Goal: Information Seeking & Learning: Understand process/instructions

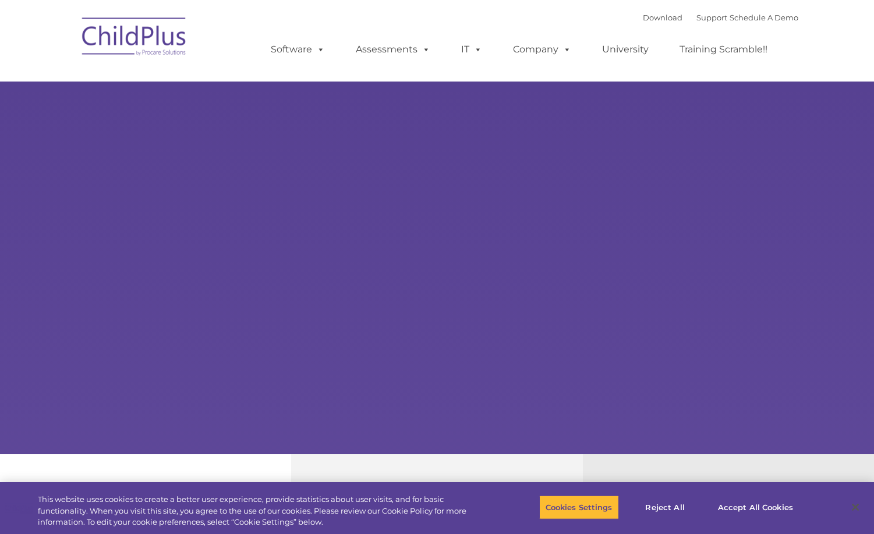
select select "MEDIUM"
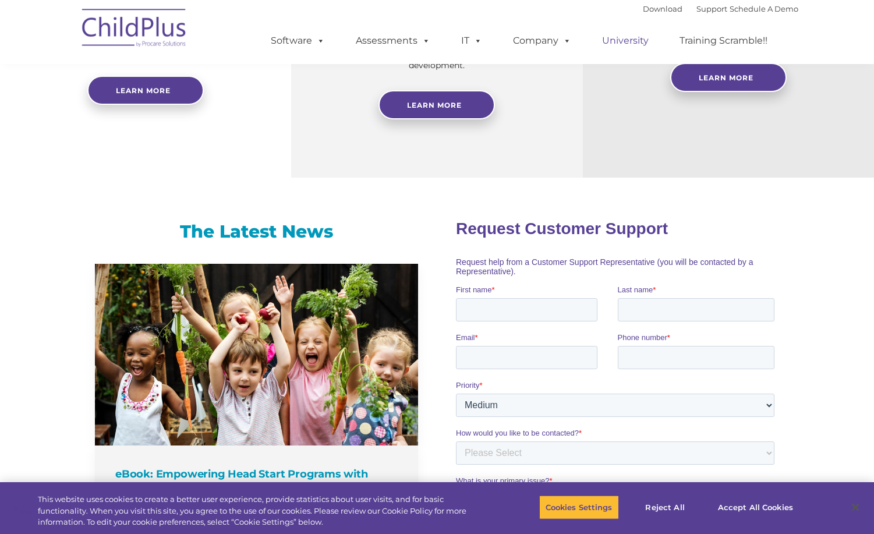
scroll to position [594, 0]
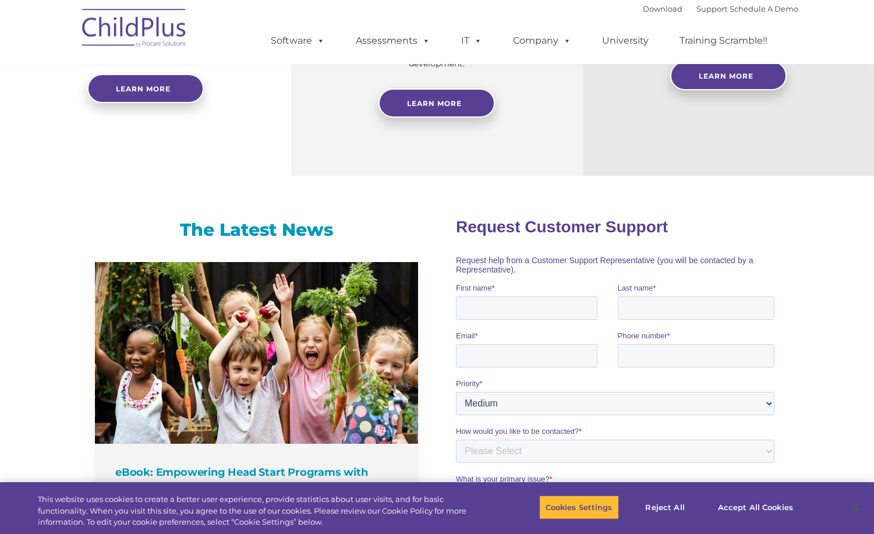
drag, startPoint x: 43, startPoint y: 165, endPoint x: 52, endPoint y: 159, distance: 11.3
click at [43, 164] on div "Reliable Customer Support Need help with ChildPlus? We offer many convenient wa…" at bounding box center [145, 18] width 291 height 316
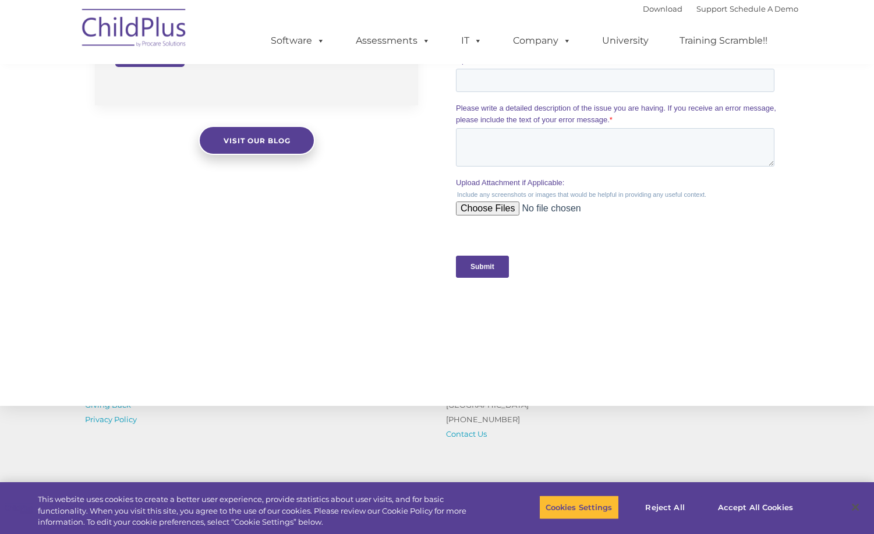
scroll to position [1181, 0]
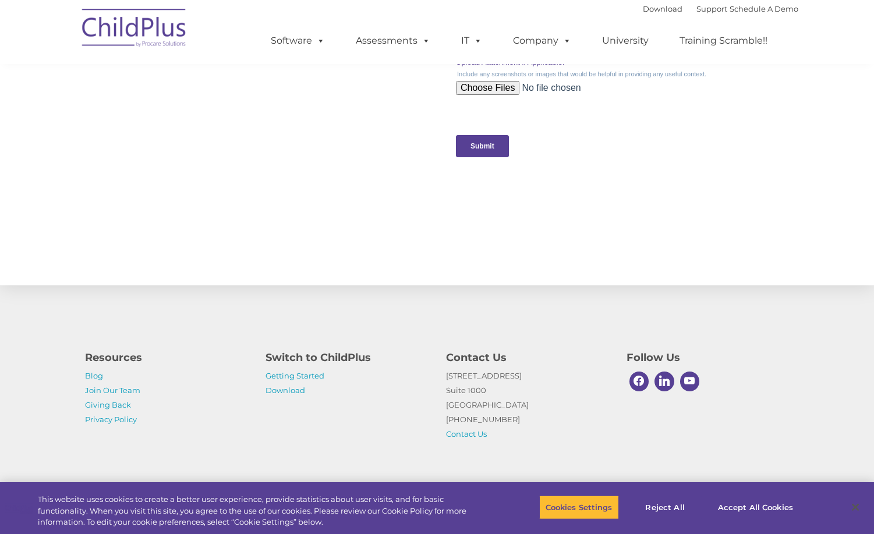
click at [320, 370] on p "Getting Started Download" at bounding box center [347, 383] width 163 height 29
click at [319, 373] on link "Getting Started" at bounding box center [295, 375] width 59 height 9
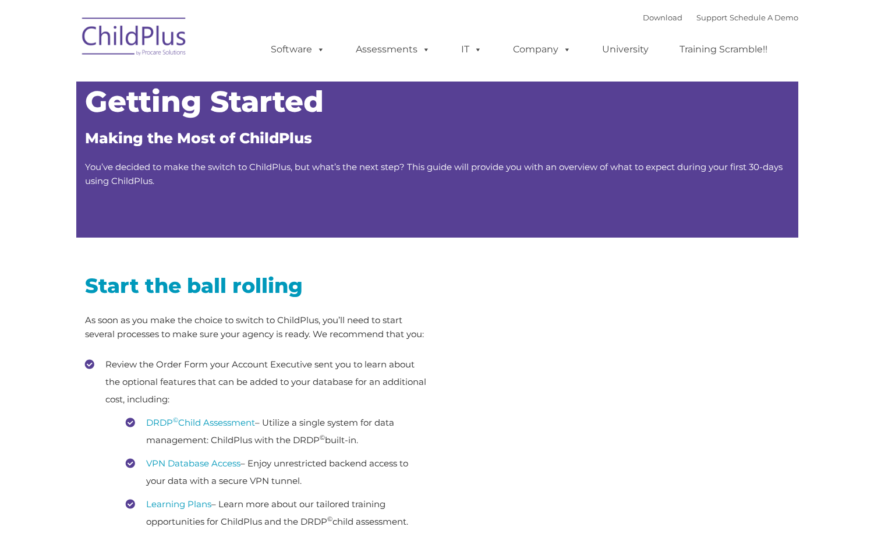
type input ""
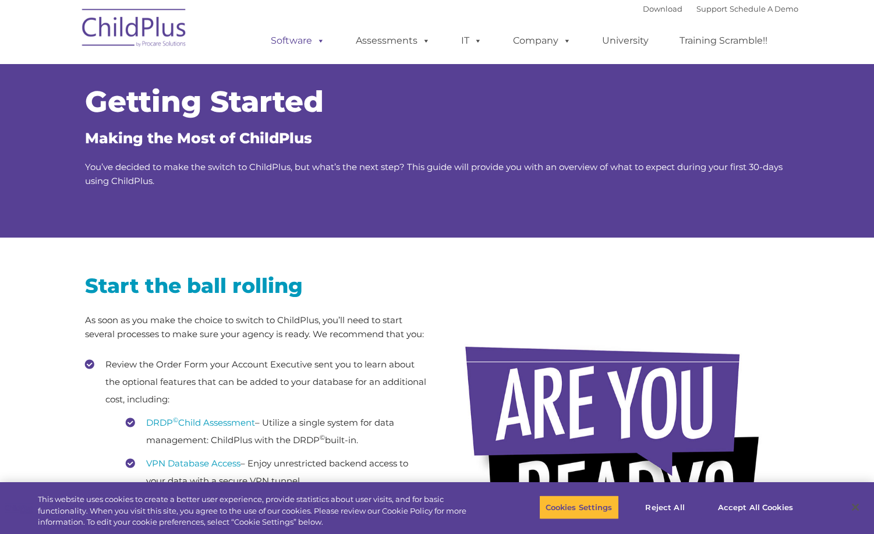
click at [323, 46] on span at bounding box center [318, 40] width 13 height 11
click at [322, 35] on span at bounding box center [318, 40] width 13 height 11
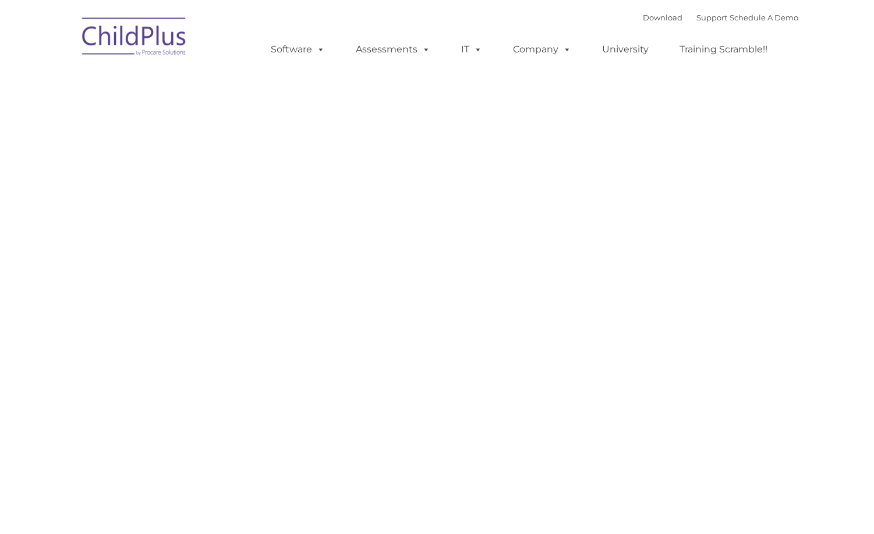
type input ""
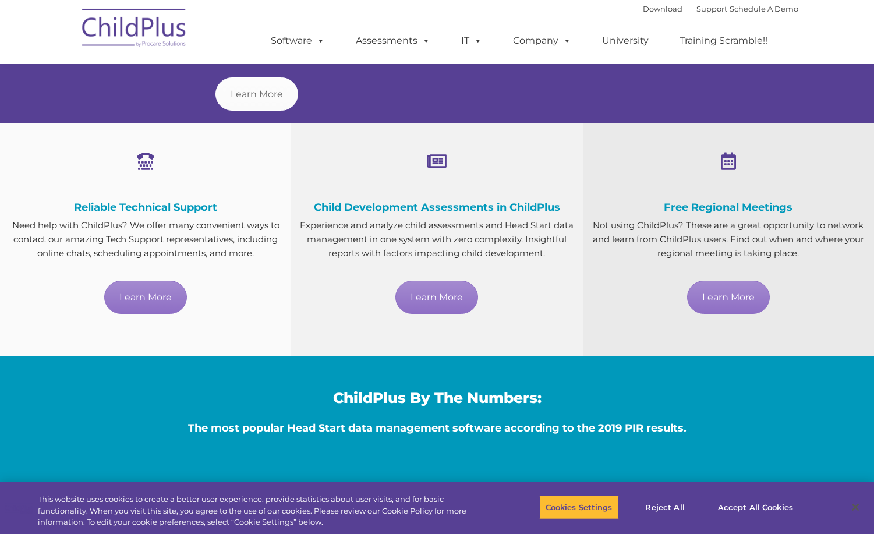
scroll to position [658, 0]
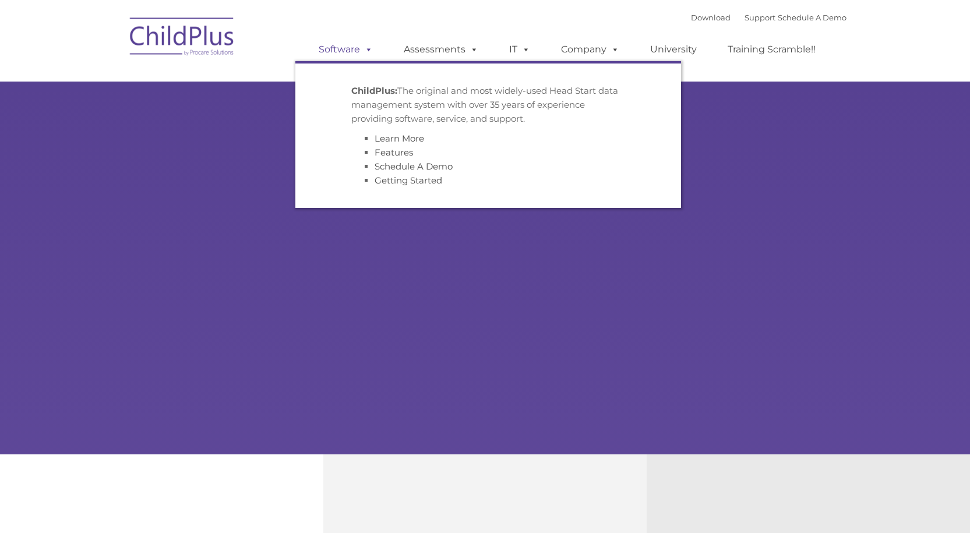
type input ""
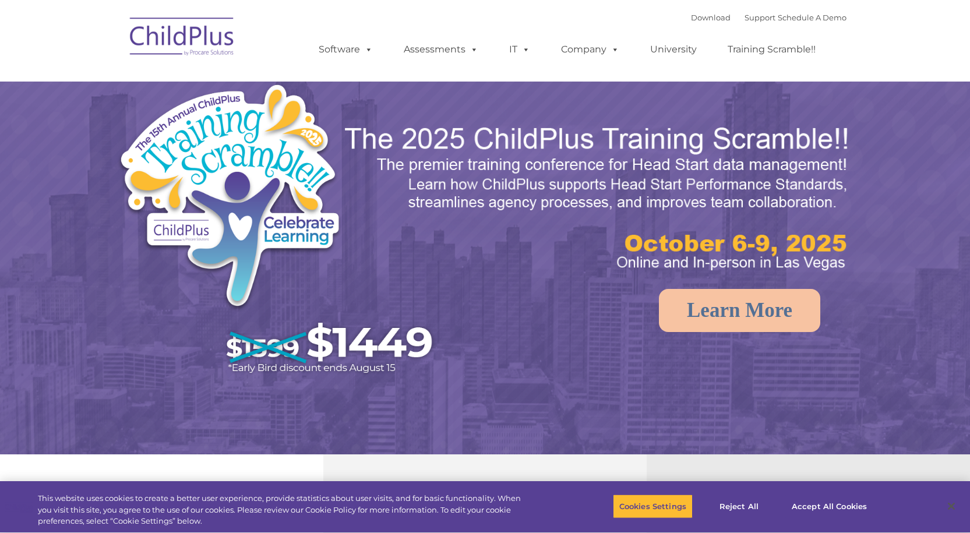
select select "MEDIUM"
